Goal: Task Accomplishment & Management: Use online tool/utility

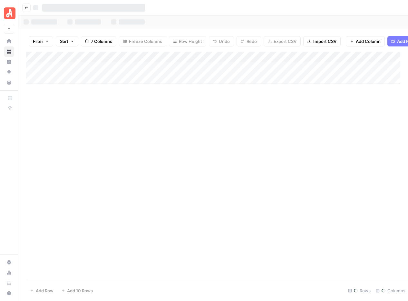
scroll to position [2971, 259]
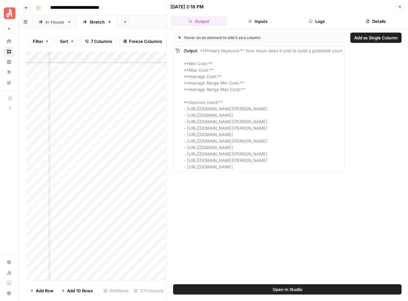
click at [402, 7] on button "Close" at bounding box center [400, 7] width 8 height 8
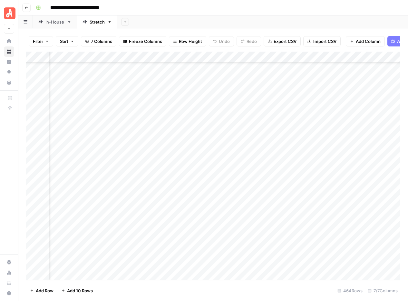
scroll to position [2971, 45]
click at [254, 112] on div "Add Column" at bounding box center [213, 166] width 374 height 228
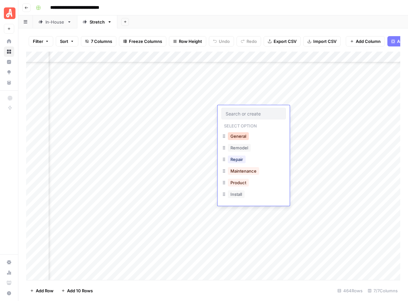
click at [246, 138] on button "General" at bounding box center [238, 136] width 21 height 8
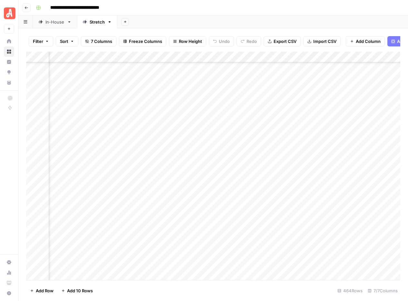
click at [312, 111] on div "Add Column" at bounding box center [213, 166] width 374 height 228
click at [245, 119] on div "Add Column" at bounding box center [213, 166] width 374 height 228
click at [245, 122] on div "Add Column" at bounding box center [213, 166] width 374 height 228
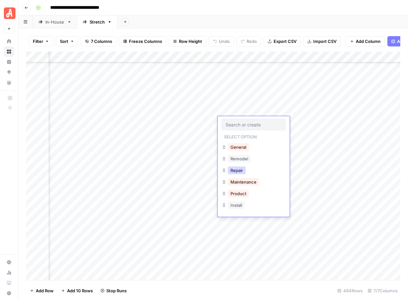
click at [243, 171] on button "Repair" at bounding box center [237, 170] width 18 height 8
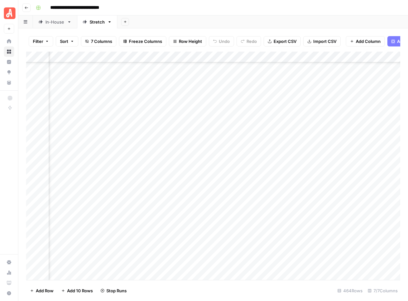
click at [313, 121] on div "Add Column" at bounding box center [213, 166] width 374 height 228
click at [238, 133] on div "Add Column" at bounding box center [213, 166] width 374 height 228
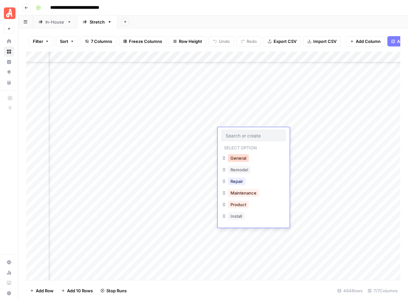
click at [240, 159] on button "General" at bounding box center [238, 158] width 21 height 8
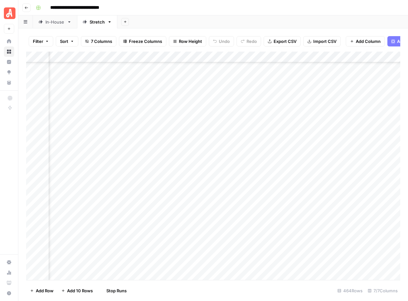
click at [315, 133] on div "Add Column" at bounding box center [213, 166] width 374 height 228
click at [251, 145] on div "Add Column" at bounding box center [213, 166] width 374 height 228
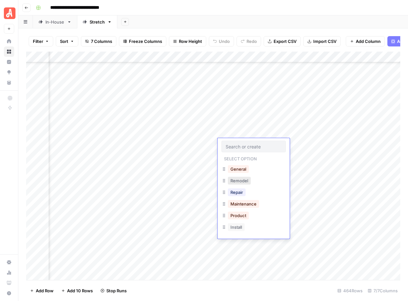
click at [241, 182] on button "Remodel" at bounding box center [239, 181] width 23 height 8
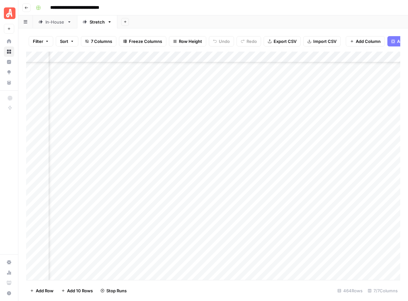
click at [315, 144] on div "Add Column" at bounding box center [213, 166] width 374 height 228
click at [266, 107] on div "Add Column" at bounding box center [213, 166] width 374 height 228
click at [265, 108] on div "Add Column" at bounding box center [213, 166] width 374 height 228
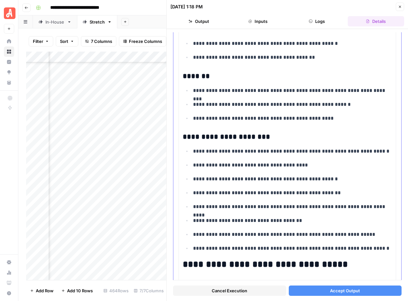
scroll to position [1583, 0]
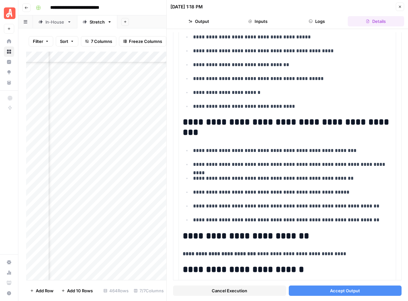
click at [348, 292] on span "Accept Output" at bounding box center [345, 290] width 30 height 6
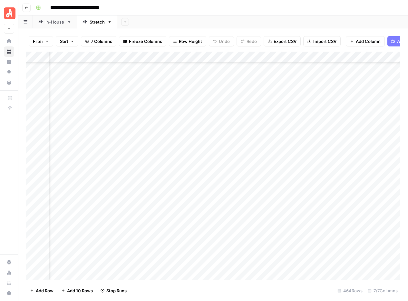
click at [261, 121] on div "Add Column" at bounding box center [213, 166] width 374 height 228
click at [131, 157] on div "Add Column" at bounding box center [213, 166] width 374 height 228
click at [265, 122] on div "Add Column" at bounding box center [213, 166] width 374 height 228
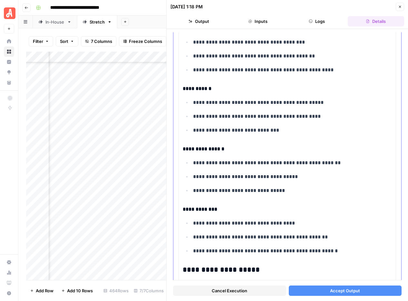
scroll to position [1239, 0]
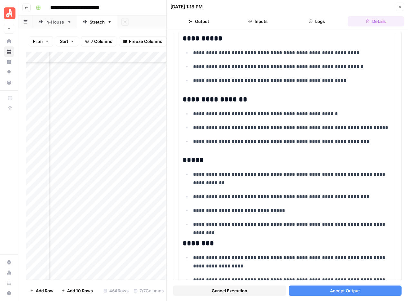
click at [340, 287] on span "Accept Output" at bounding box center [345, 290] width 30 height 6
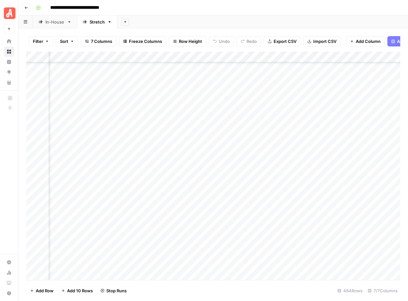
click at [262, 134] on div "Add Column" at bounding box center [213, 166] width 374 height 228
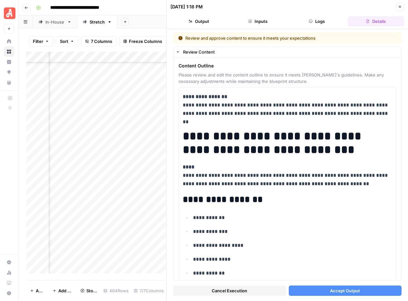
click at [338, 290] on span "Accept Output" at bounding box center [345, 290] width 30 height 6
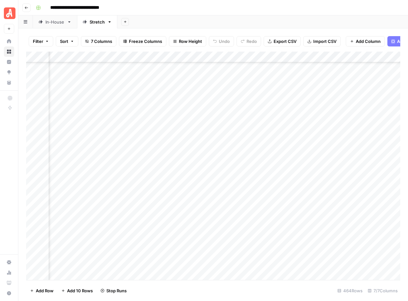
click at [256, 145] on div "Add Column" at bounding box center [213, 166] width 374 height 228
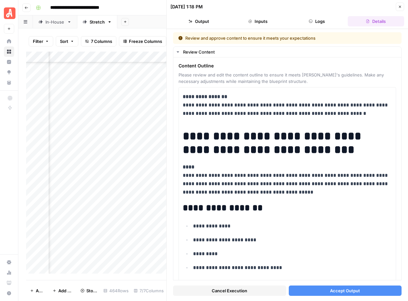
click at [338, 290] on span "Accept Output" at bounding box center [345, 290] width 30 height 6
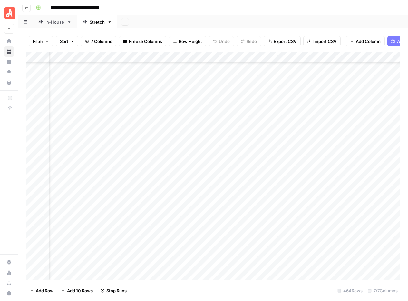
click at [267, 112] on div "Add Column" at bounding box center [213, 166] width 374 height 228
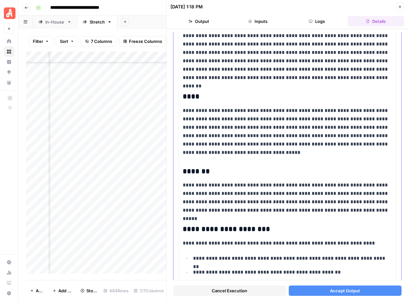
scroll to position [1010, 0]
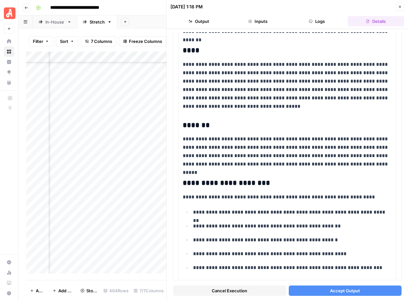
click at [345, 291] on span "Accept Output" at bounding box center [345, 290] width 30 height 6
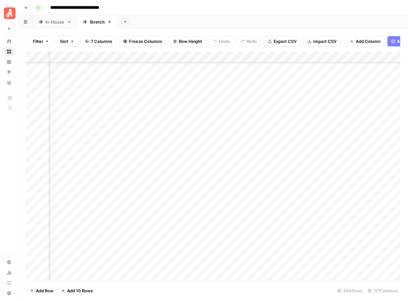
click at [263, 121] on div "Add Column" at bounding box center [213, 166] width 374 height 228
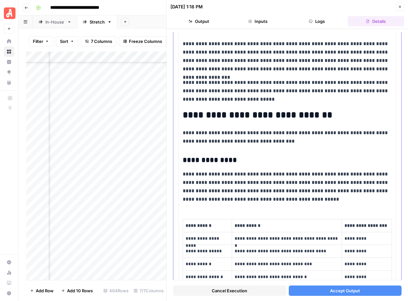
scroll to position [439, 0]
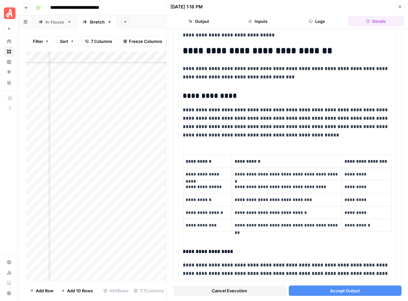
click at [341, 290] on span "Accept Output" at bounding box center [345, 290] width 30 height 6
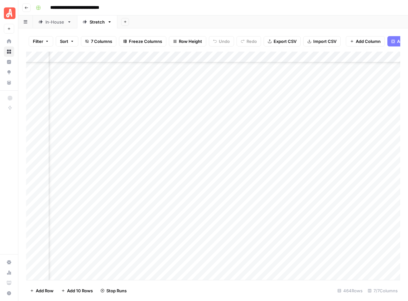
click at [260, 131] on div "Add Column" at bounding box center [213, 166] width 374 height 228
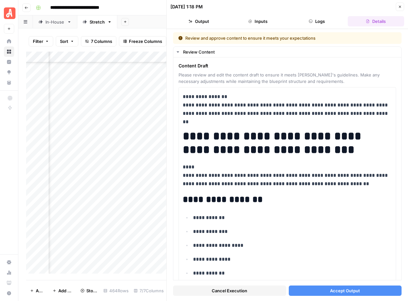
click at [332, 290] on span "Accept Output" at bounding box center [345, 290] width 30 height 6
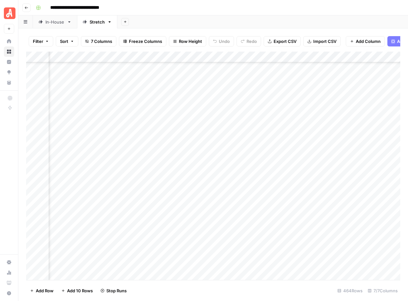
click at [261, 143] on div "Add Column" at bounding box center [213, 166] width 374 height 228
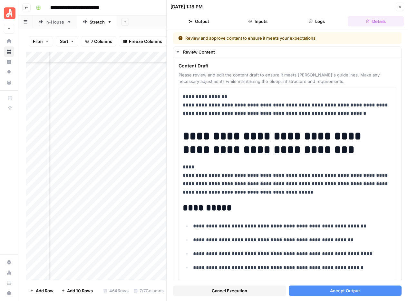
click at [345, 290] on span "Accept Output" at bounding box center [345, 290] width 30 height 6
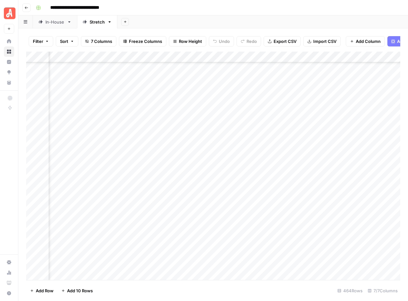
scroll to position [2968, 185]
click at [312, 114] on div "Add Column" at bounding box center [213, 166] width 374 height 228
click at [310, 123] on div "Add Column" at bounding box center [213, 166] width 374 height 228
click at [310, 135] on div "Add Column" at bounding box center [213, 166] width 374 height 228
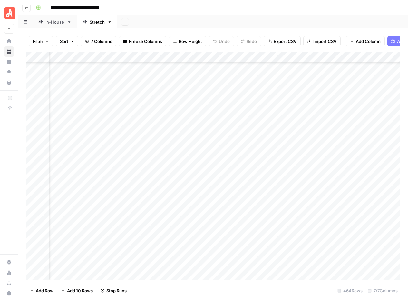
click at [310, 144] on div "Add Column" at bounding box center [213, 166] width 374 height 228
click at [224, 131] on div "Add Column" at bounding box center [213, 166] width 374 height 228
click at [358, 131] on div "Add Column" at bounding box center [213, 166] width 374 height 228
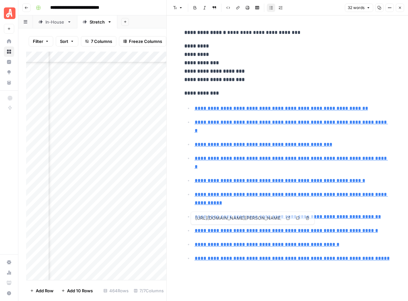
type input "[URL][DOMAIN_NAME][PERSON_NAME]"
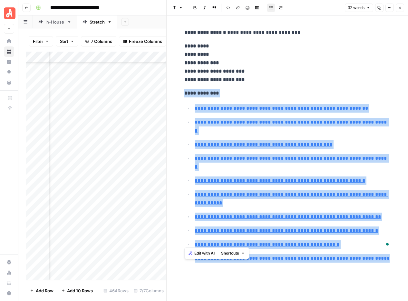
drag, startPoint x: 390, startPoint y: 244, endPoint x: 181, endPoint y: 93, distance: 258.7
click at [181, 93] on div "**********" at bounding box center [288, 147] width 214 height 242
copy div "**********"
drag, startPoint x: 399, startPoint y: 6, endPoint x: 377, endPoint y: 4, distance: 22.4
click at [399, 7] on icon "button" at bounding box center [400, 8] width 2 height 2
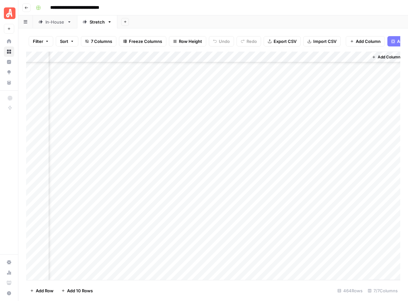
scroll to position [2929, 219]
